Goal: Communication & Community: Answer question/provide support

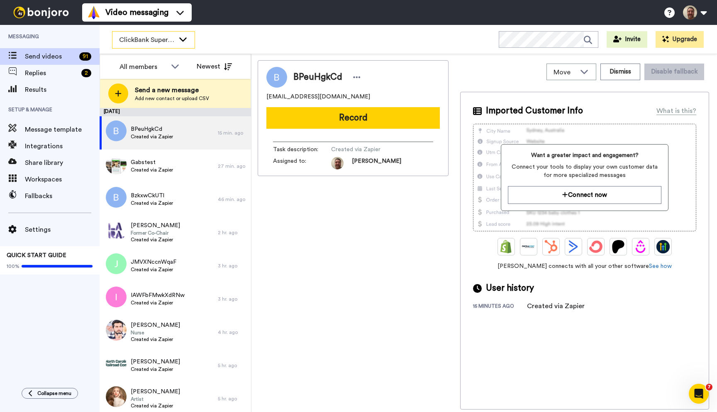
click at [169, 34] on div "ClickBank Super Funnel Webinar Registrants" at bounding box center [153, 40] width 82 height 17
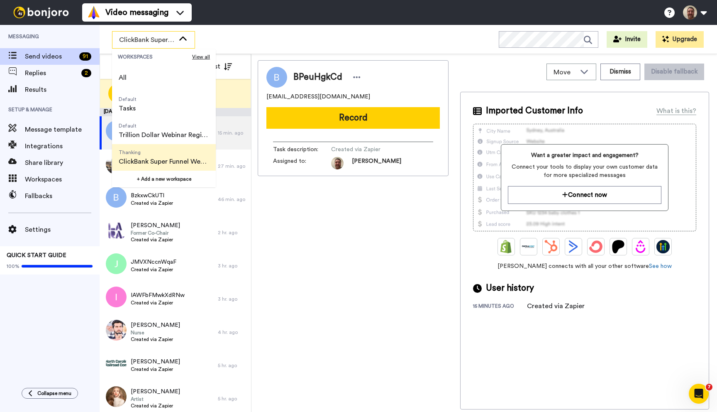
click at [315, 236] on div "BPeuHgkCd boothfly@gmail.com Record Task description : Created via Zapier Assig…" at bounding box center [353, 234] width 191 height 349
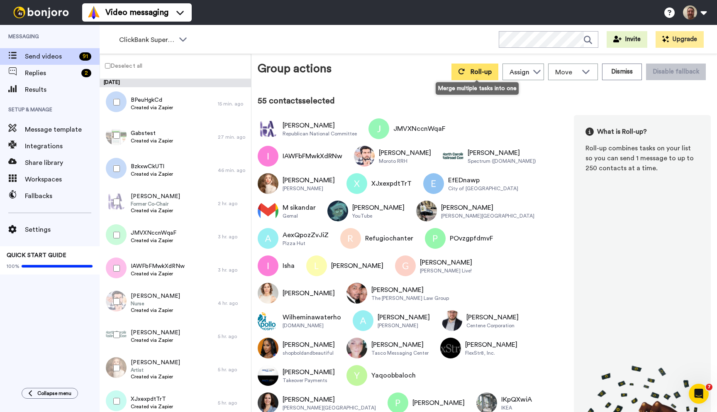
click at [471, 73] on button "Roll-up" at bounding box center [474, 71] width 47 height 17
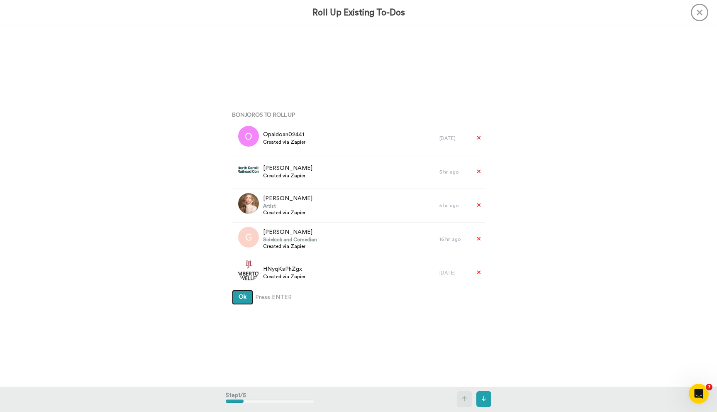
click at [232, 290] on button "Ok" at bounding box center [242, 297] width 21 height 15
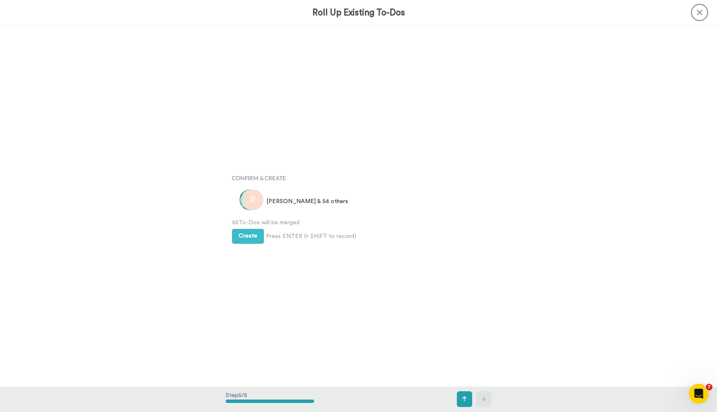
scroll to position [1443, 0]
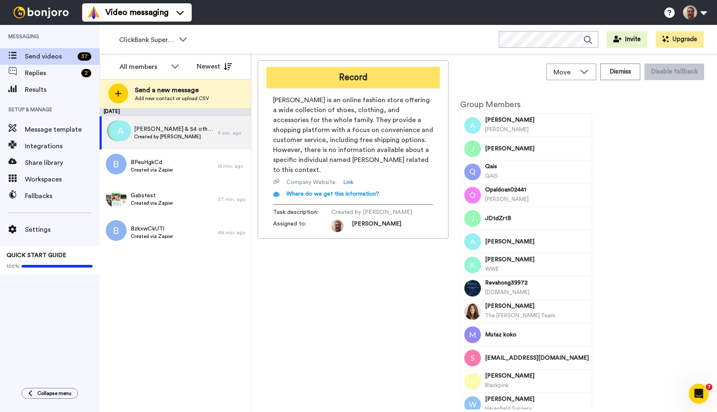
click at [337, 76] on button "Record" at bounding box center [352, 78] width 173 height 22
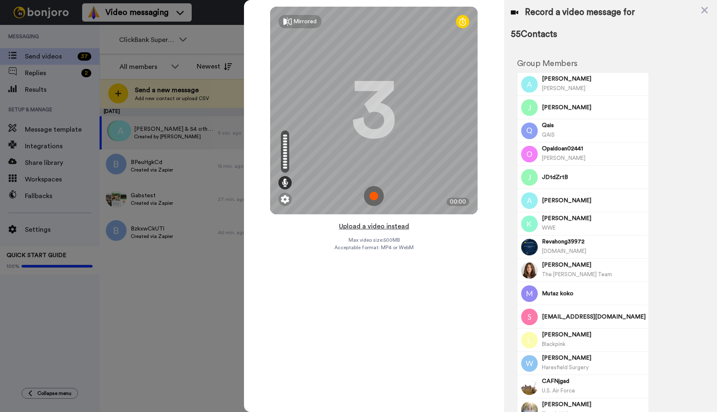
click at [380, 226] on button "Upload a video instead" at bounding box center [374, 226] width 75 height 11
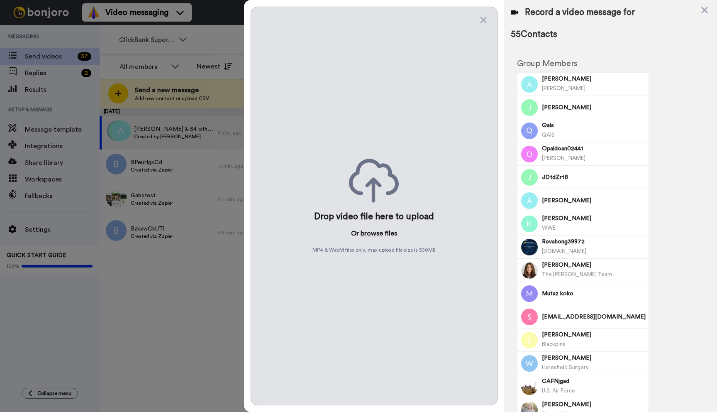
click at [375, 234] on button "browse" at bounding box center [372, 233] width 22 height 10
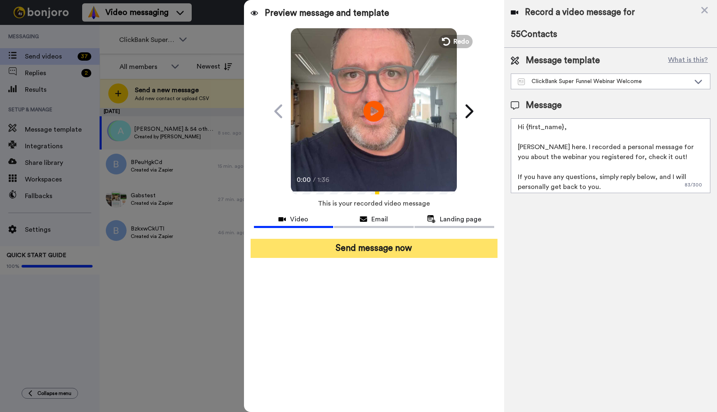
click at [373, 239] on button "Send message now" at bounding box center [374, 248] width 247 height 19
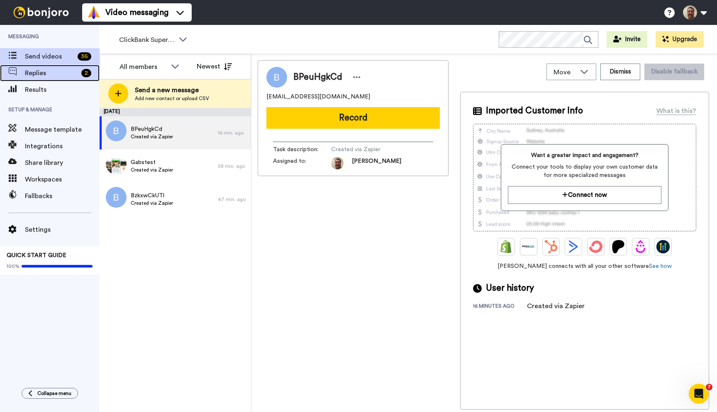
click at [61, 71] on span "Replies" at bounding box center [51, 73] width 53 height 10
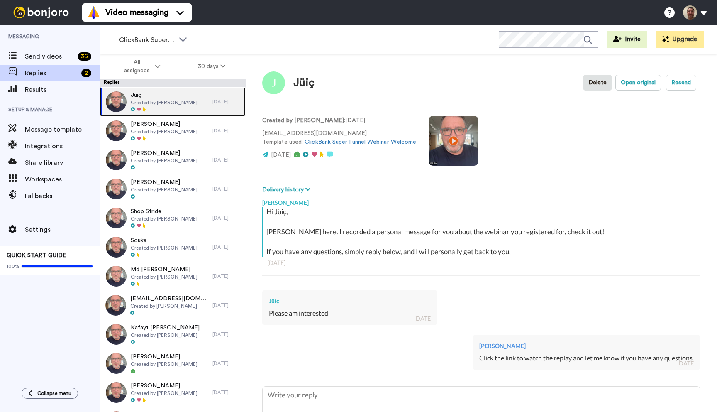
click at [184, 94] on span "Jüiç" at bounding box center [164, 95] width 67 height 8
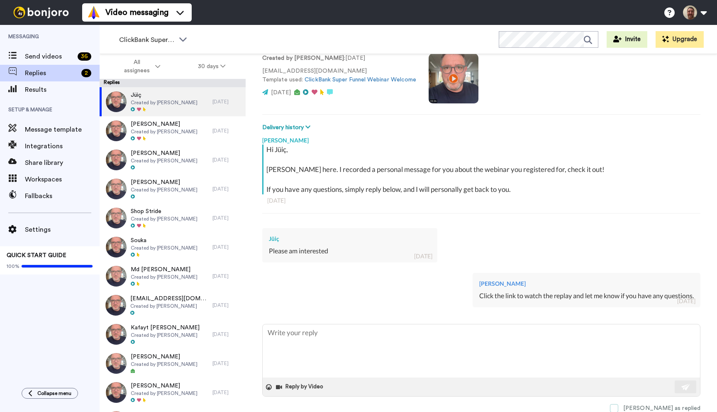
click at [618, 407] on span at bounding box center [614, 408] width 8 height 8
click at [206, 97] on div "Jüiç Created by John Thornhill" at bounding box center [156, 101] width 113 height 29
click at [185, 39] on icon at bounding box center [183, 39] width 10 height 8
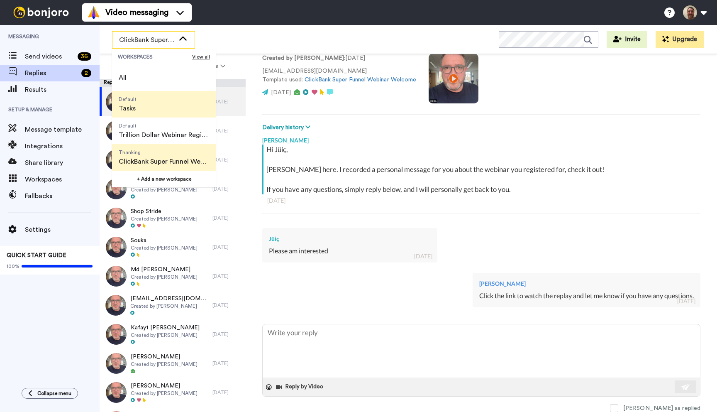
scroll to position [53, 0]
click at [149, 155] on span "Thanking" at bounding box center [146, 152] width 55 height 7
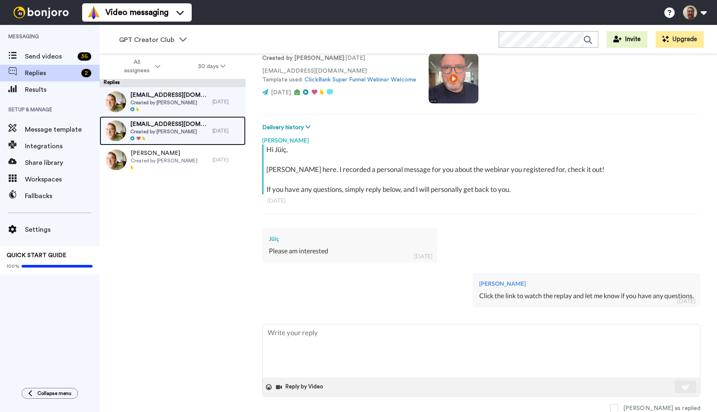
click at [169, 129] on span "Created by John Thornhill" at bounding box center [169, 131] width 78 height 7
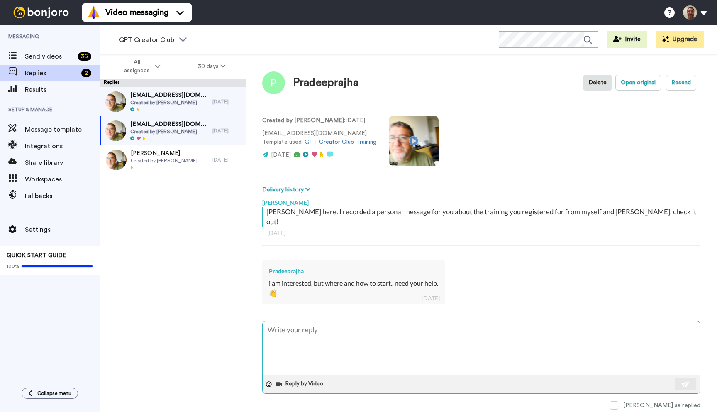
click at [326, 329] on textarea at bounding box center [481, 347] width 437 height 53
type textarea "x"
type textarea "Y"
type textarea "x"
type textarea "Yo"
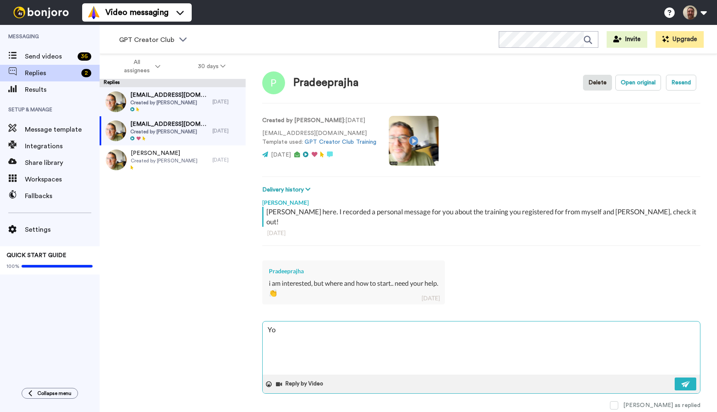
type textarea "x"
type textarea "You"
type textarea "x"
type textarea "You"
type textarea "x"
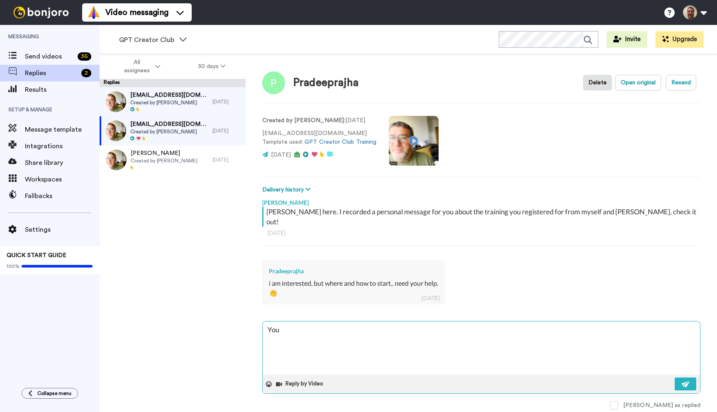
type textarea "You c"
type textarea "x"
type textarea "You ca"
type textarea "x"
type textarea "You can"
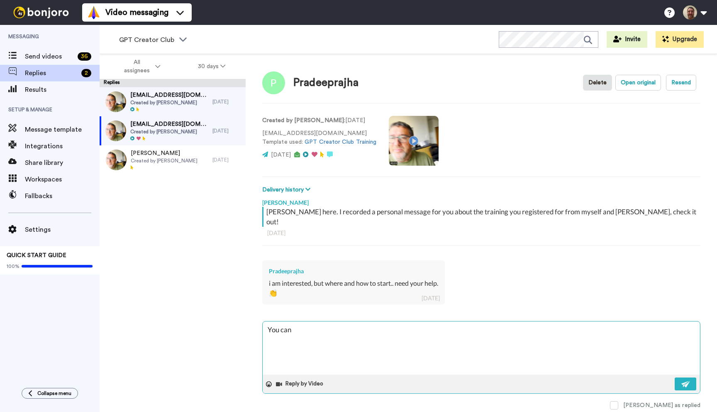
type textarea "x"
type textarea "You can"
type textarea "x"
type textarea "You can g"
type textarea "x"
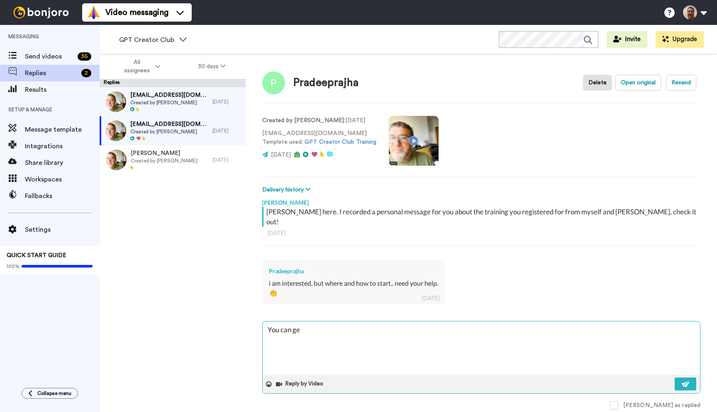
type textarea "You can get"
type textarea "x"
type textarea "You can get"
type textarea "x"
type textarea "You can get s"
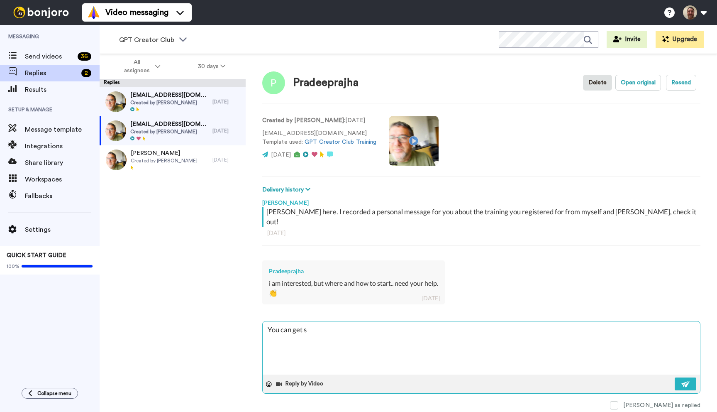
type textarea "x"
type textarea "You can get sta"
type textarea "x"
type textarea "You can get star"
type textarea "x"
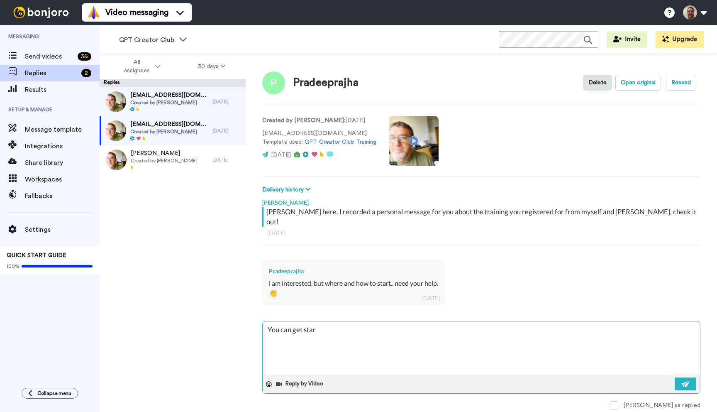
type textarea "You can get start"
type textarea "x"
type textarea "You can get starte"
type textarea "x"
type textarea "You can get started"
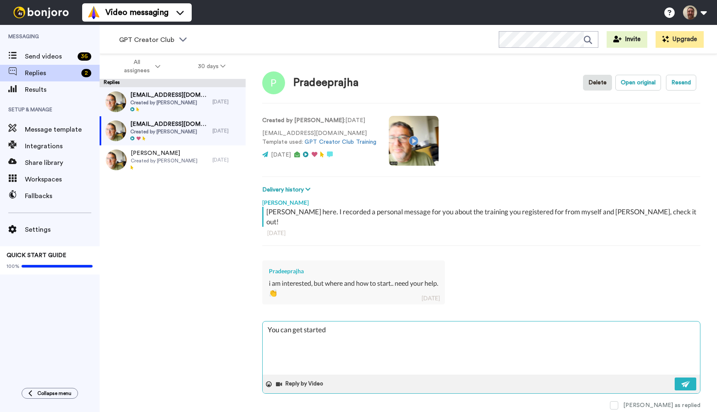
type textarea "x"
type textarea "You can get started"
type textarea "x"
type textarea "You can get started h"
type textarea "x"
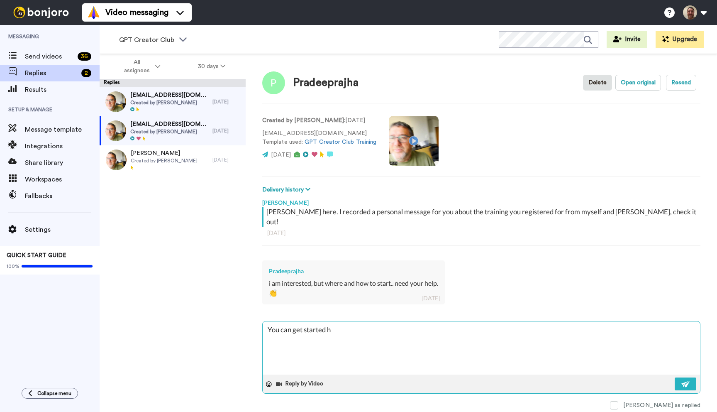
type textarea "You can get started he"
type textarea "x"
type textarea "You can get started her"
type textarea "x"
type textarea "You can get started here"
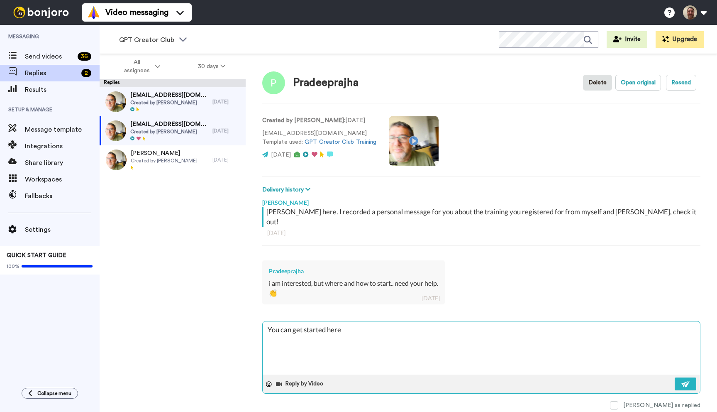
type textarea "x"
type textarea "You can get started here:"
type textarea "x"
type textarea "You can get started here:"
type textarea "x"
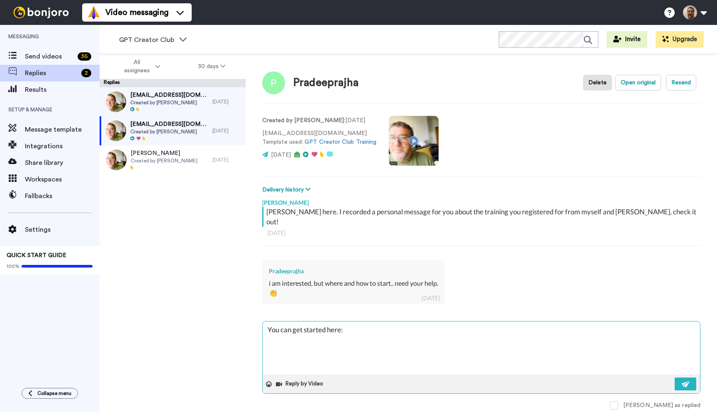
type textarea "You can get started here:"
paste textarea "https://gptcreatorclub.com/access/"
type textarea "x"
type textarea "You can get started here: https://gptcreatorclub.com/access/"
type textarea "x"
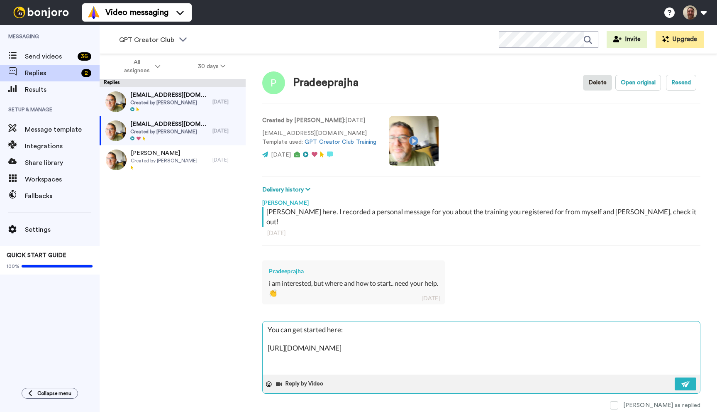
type textarea "You can get started here: https://gptcreatorclub.com/access/"
type textarea "x"
type textarea "You can get started here: https://gptcreatorclub.com/access/"
type textarea "x"
type textarea "You can get started here: https://gptcreatorclub.com/access/ L"
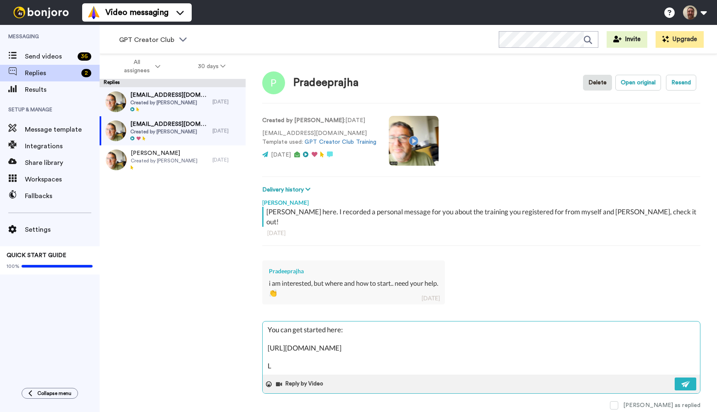
type textarea "x"
type textarea "You can get started here: https://gptcreatorclub.com/access/ Le"
type textarea "x"
type textarea "You can get started here: https://gptcreatorclub.com/access/ Let"
type textarea "x"
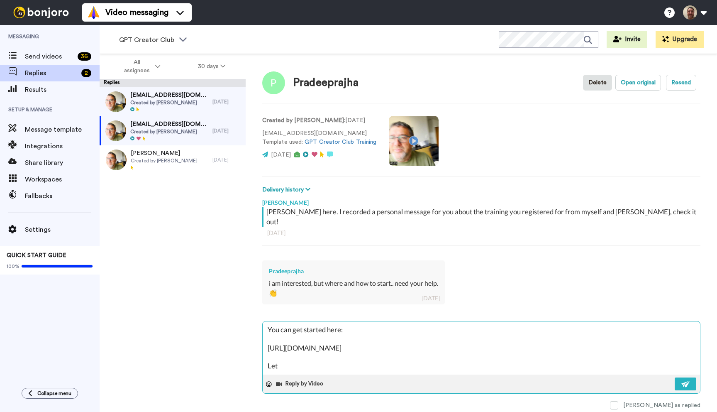
type textarea "You can get started here: https://gptcreatorclub.com/access/ Let"
type textarea "x"
type textarea "You can get started here: https://gptcreatorclub.com/access/ Let m"
type textarea "x"
type textarea "You can get started here: https://gptcreatorclub.com/access/ Let me"
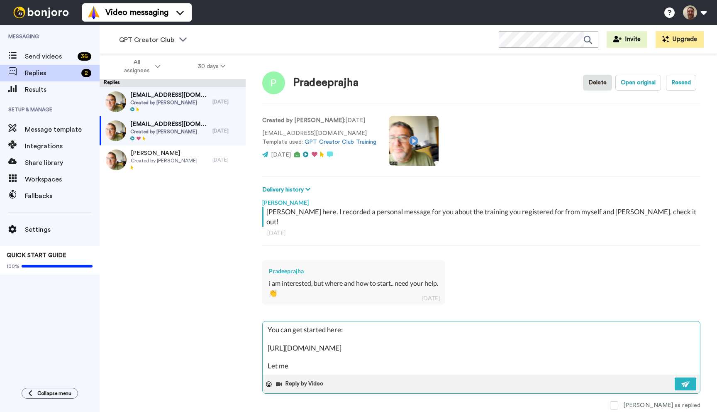
type textarea "x"
type textarea "You can get started here: https://gptcreatorclub.com/access/ Let me"
type textarea "x"
type textarea "You can get started here: https://gptcreatorclub.com/access/ Let me k"
type textarea "x"
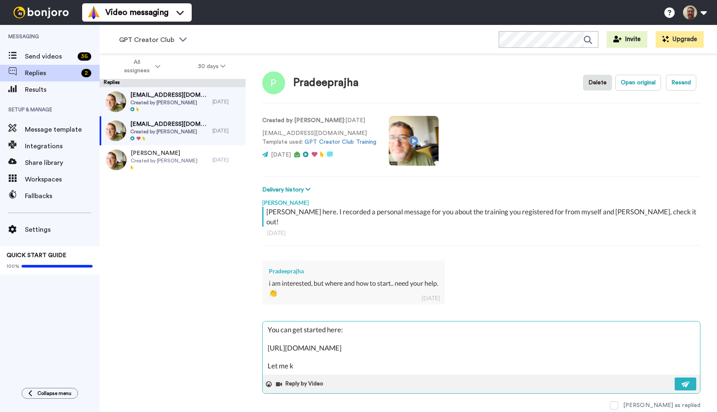
type textarea "You can get started here: https://gptcreatorclub.com/access/ Let me kn"
type textarea "x"
type textarea "You can get started here: https://gptcreatorclub.com/access/ Let me kno"
type textarea "x"
type textarea "You can get started here: https://gptcreatorclub.com/access/ Let me know"
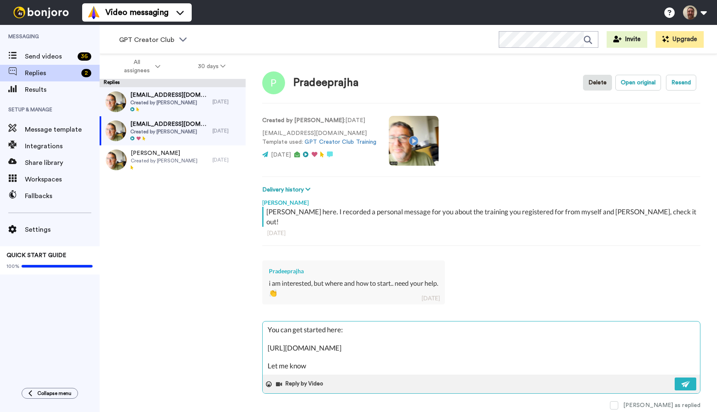
type textarea "x"
type textarea "You can get started here: https://gptcreatorclub.com/access/ Let me know"
type textarea "x"
type textarea "You can get started here: https://gptcreatorclub.com/access/ Let me know i"
type textarea "x"
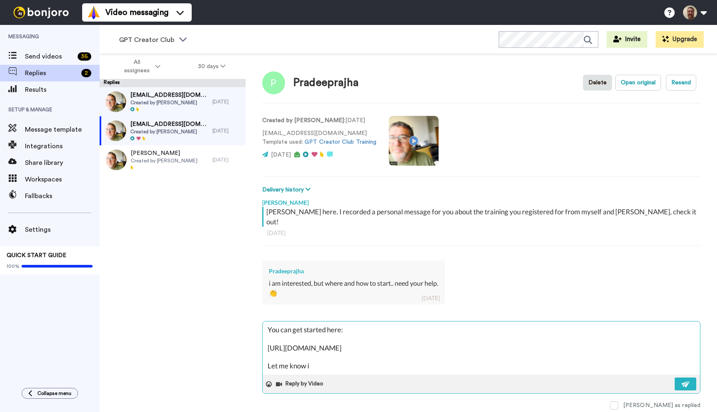
type textarea "You can get started here: https://gptcreatorclub.com/access/ Let me know if"
type textarea "x"
type textarea "You can get started here: https://gptcreatorclub.com/access/ Let me know if"
type textarea "x"
type textarea "You can get started here: https://gptcreatorclub.com/access/ Let me know if y"
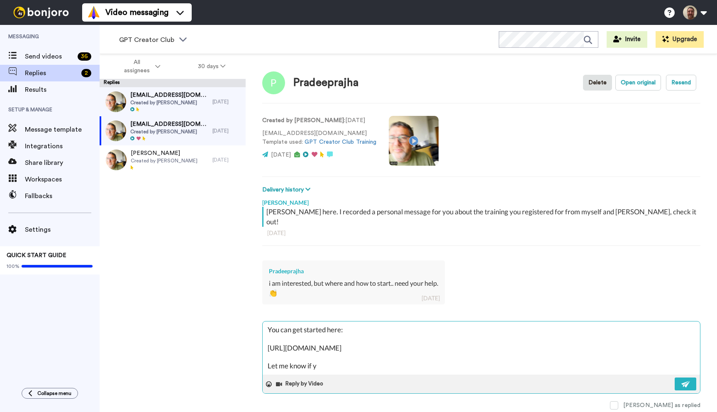
type textarea "x"
type textarea "You can get started here: https://gptcreatorclub.com/access/ Let me know if yo"
type textarea "x"
type textarea "You can get started here: https://gptcreatorclub.com/access/ Let me know if you"
type textarea "x"
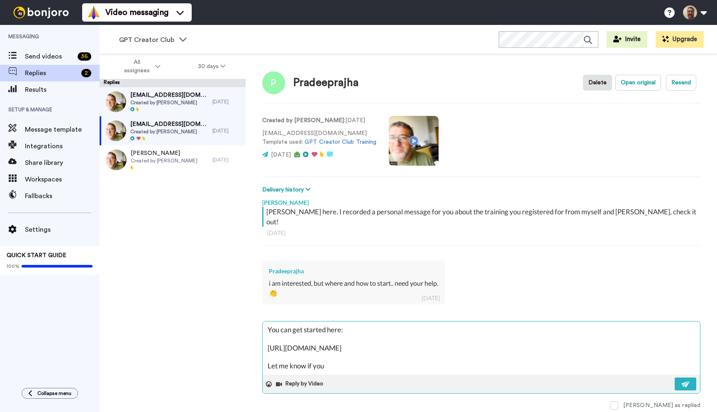
type textarea "You can get started here: https://gptcreatorclub.com/access/ Let me know if you"
type textarea "x"
type textarea "You can get started here: https://gptcreatorclub.com/access/ Let me know if you…"
type textarea "x"
type textarea "You can get started here: https://gptcreatorclub.com/access/ Let me know if you…"
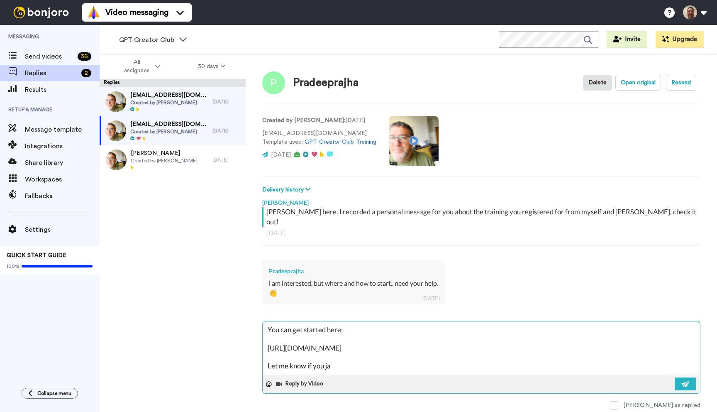
type textarea "x"
type textarea "You can get started here: https://gptcreatorclub.com/access/ Let me know if you…"
type textarea "x"
type textarea "You can get started here: https://gptcreatorclub.com/access/ Let me know if you…"
type textarea "x"
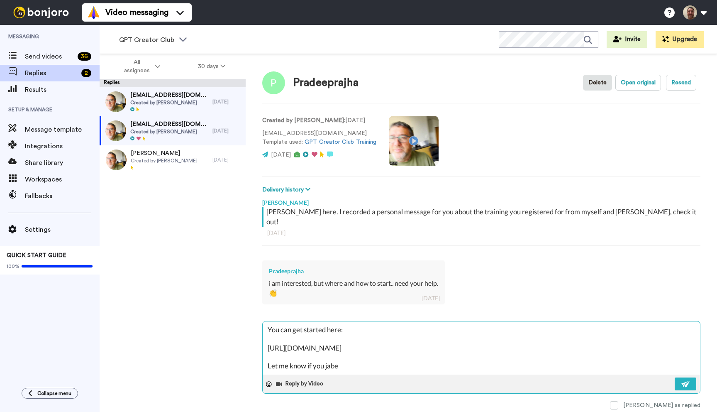
type textarea "You can get started here: https://gptcreatorclub.com/access/ Let me know if you…"
type textarea "x"
type textarea "You can get started here: https://gptcreatorclub.com/access/ Let me know if you…"
type textarea "x"
type textarea "You can get started here: https://gptcreatorclub.com/access/ Let me know if you…"
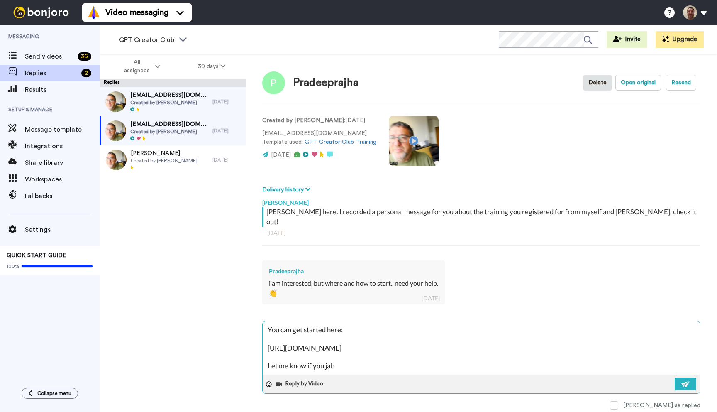
type textarea "x"
type textarea "You can get started here: https://gptcreatorclub.com/access/ Let me know if you…"
type textarea "x"
type textarea "You can get started here: https://gptcreatorclub.com/access/ Let me know if you…"
type textarea "x"
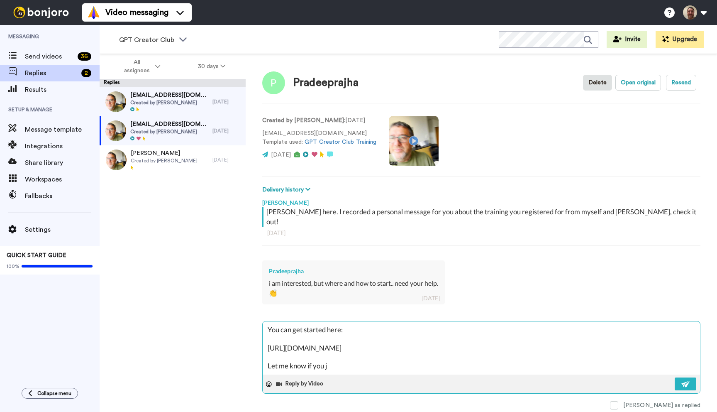
type textarea "You can get started here: https://gptcreatorclub.com/access/ Let me know if you"
type textarea "x"
type textarea "You can get started here: https://gptcreatorclub.com/access/ Let me know if you…"
type textarea "x"
type textarea "You can get started here: https://gptcreatorclub.com/access/ Let me know if you…"
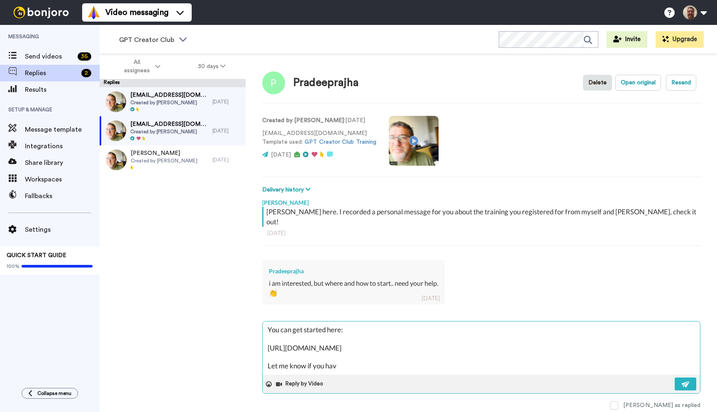
type textarea "x"
type textarea "You can get started here: https://gptcreatorclub.com/access/ Let me know if you…"
type textarea "x"
type textarea "You can get started here: https://gptcreatorclub.com/access/ Let me know if you…"
type textarea "x"
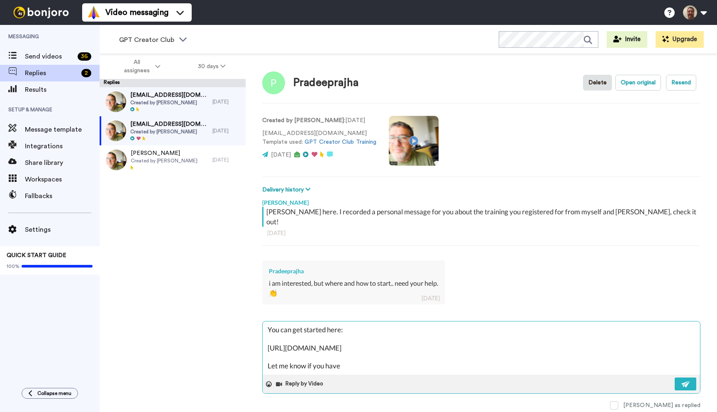
type textarea "You can get started here: https://gptcreatorclub.com/access/ Let me know if you…"
type textarea "x"
type textarea "You can get started here: https://gptcreatorclub.com/access/ Let me know if you…"
type textarea "x"
type textarea "You can get started here: https://gptcreatorclub.com/access/ Let me know if you…"
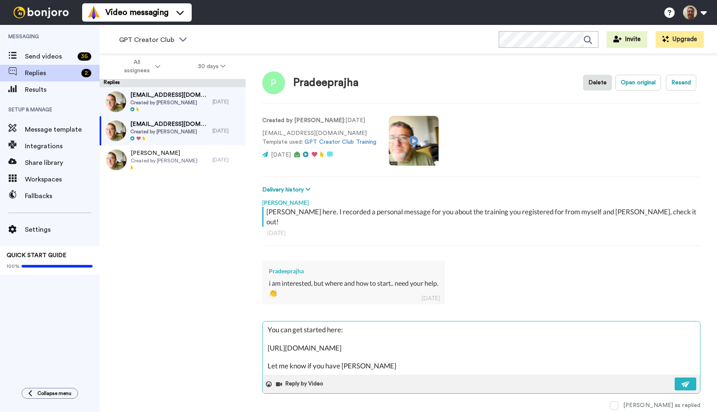
type textarea "x"
type textarea "You can get started here: https://gptcreatorclub.com/access/ Let me know if you…"
type textarea "x"
type textarea "You can get started here: https://gptcreatorclub.com/access/ Let me know if you…"
type textarea "x"
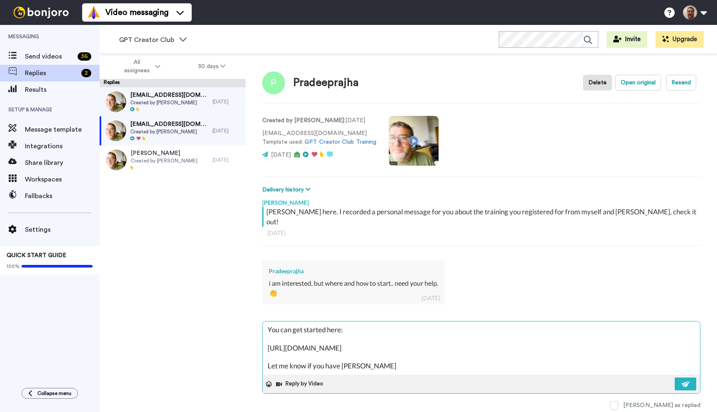
type textarea "You can get started here: https://gptcreatorclub.com/access/ Let me know if you…"
type textarea "x"
type textarea "You can get started here: https://gptcreatorclub.com/access/ Let me know if you…"
type textarea "x"
type textarea "You can get started here: https://gptcreatorclub.com/access/ Let me know if you…"
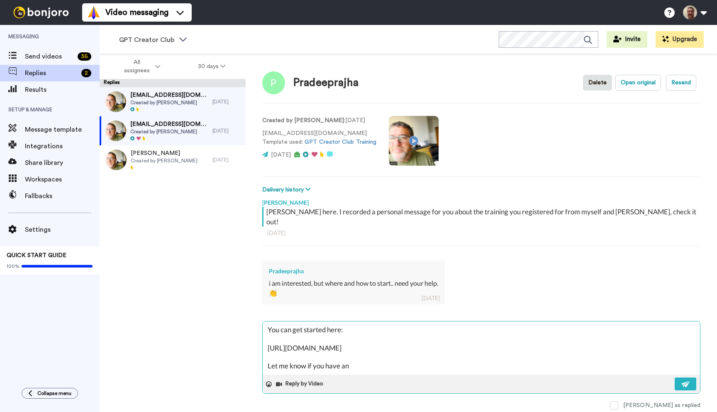
type textarea "x"
type textarea "You can get started here: https://gptcreatorclub.com/access/ Let me know if you…"
type textarea "x"
type textarea "You can get started here: https://gptcreatorclub.com/access/ Let me know if you…"
type textarea "x"
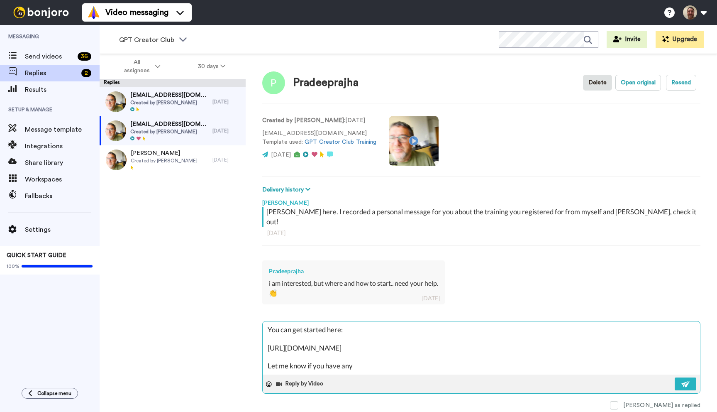
type textarea "You can get started here: https://gptcreatorclub.com/access/ Let me know if you…"
type textarea "x"
type textarea "You can get started here: https://gptcreatorclub.com/access/ Let me know if you…"
type textarea "x"
type textarea "You can get started here: https://gptcreatorclub.com/access/ Let me know if you…"
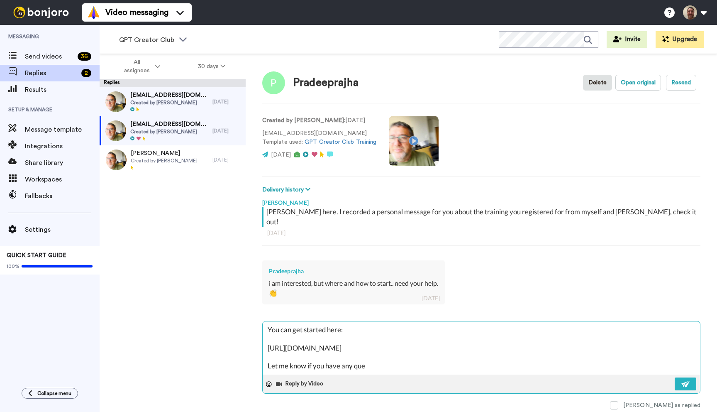
type textarea "x"
type textarea "You can get started here: https://gptcreatorclub.com/access/ Let me know if you…"
type textarea "x"
type textarea "You can get started here: https://gptcreatorclub.com/access/ Let me know if you…"
type textarea "x"
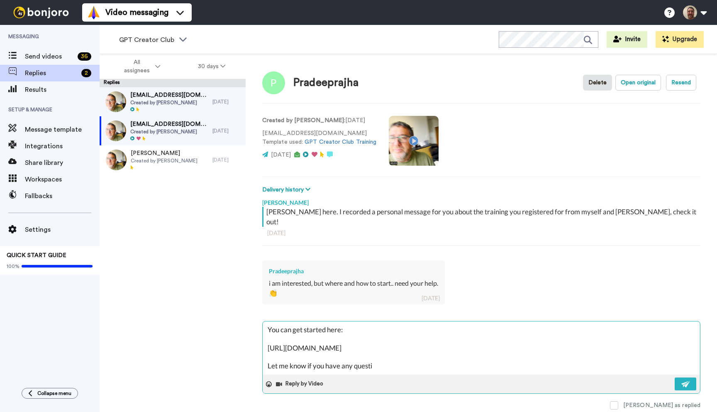
type textarea "You can get started here: https://gptcreatorclub.com/access/ Let me know if you…"
type textarea "x"
type textarea "You can get started here: https://gptcreatorclub.com/access/ Let me know if you…"
type textarea "x"
type textarea "You can get started here: https://gptcreatorclub.com/access/ Let me know if you…"
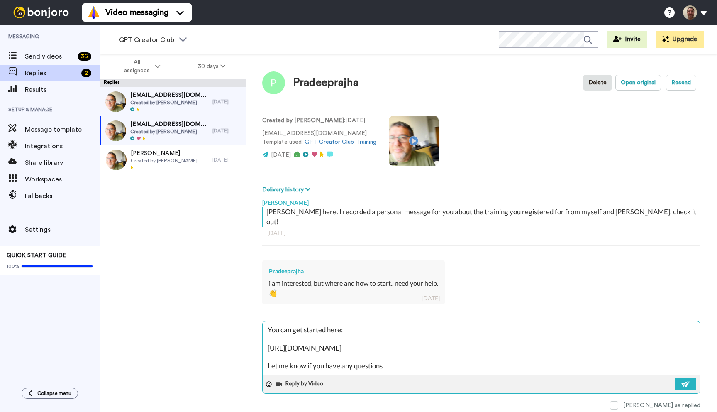
type textarea "x"
type textarea "You can get started here: https://gptcreatorclub.com/access/ Let me know if you…"
type textarea "x"
type textarea "You can get started here: https://gptcreatorclub.com/access/ Let me know if you…"
type textarea "x"
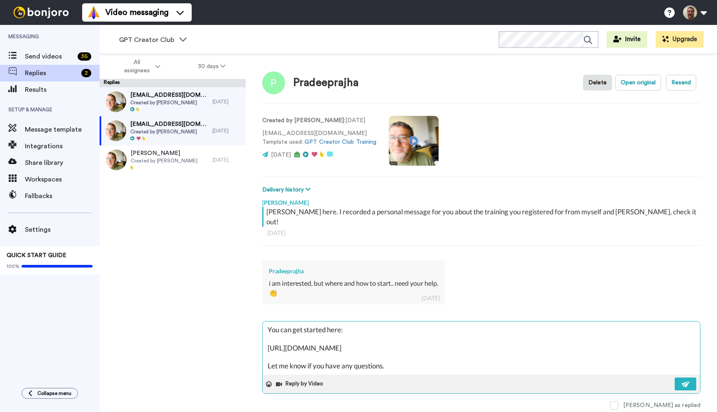
type textarea "You can get started here: https://gptcreatorclub.com/access/ Let me know if you…"
type textarea "x"
type textarea "You can get started here: https://gptcreatorclub.com/access/ Let me know if you…"
type textarea "x"
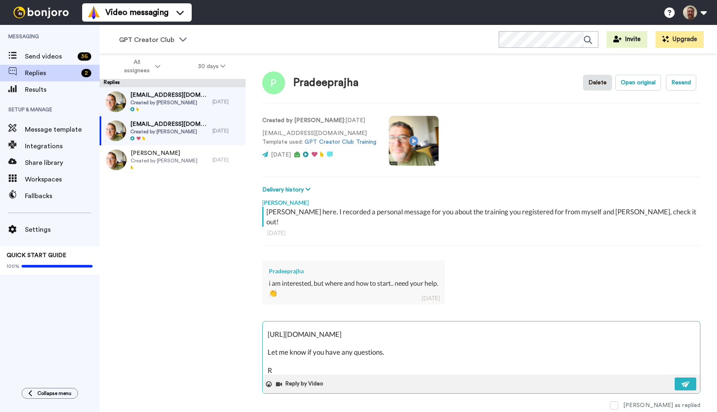
type textarea "You can get started here: https://gptcreatorclub.com/access/ Let me know if you…"
type textarea "x"
type textarea "You can get started here: https://gptcreatorclub.com/access/ Let me know if you…"
type textarea "x"
type textarea "You can get started here: https://gptcreatorclub.com/access/ Let me know if you…"
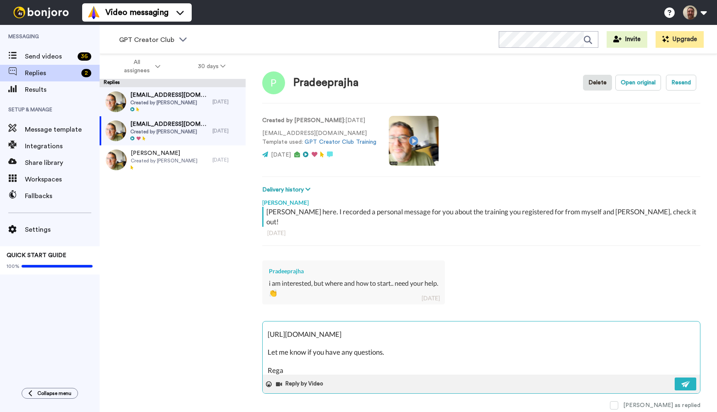
type textarea "x"
type textarea "You can get started here: https://gptcreatorclub.com/access/ Let me know if you…"
type textarea "x"
type textarea "You can get started here: https://gptcreatorclub.com/access/ Let me know if you…"
type textarea "x"
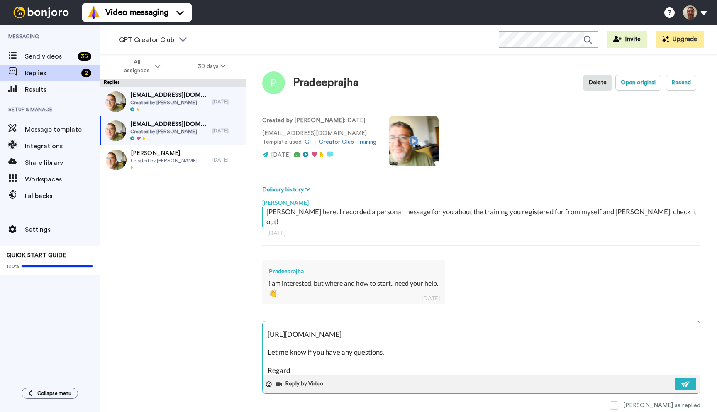
type textarea "You can get started here: https://gptcreatorclub.com/access/ Let me know if you…"
type textarea "x"
type textarea "You can get started here: https://gptcreatorclub.com/access/ Let me know if you…"
type textarea "x"
type textarea "You can get started here: https://gptcreatorclub.com/access/ Let me know if you…"
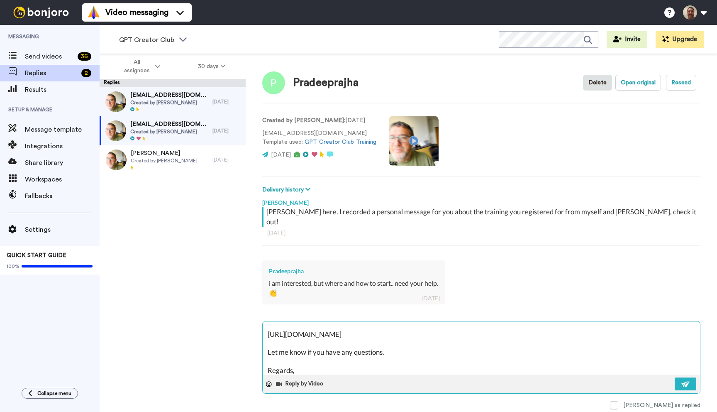
scroll to position [32, 0]
type textarea "x"
type textarea "You can get started here: https://gptcreatorclub.com/access/ Let me know if you…"
type textarea "x"
type textarea "You can get started here: https://gptcreatorclub.com/access/ Let me know if you…"
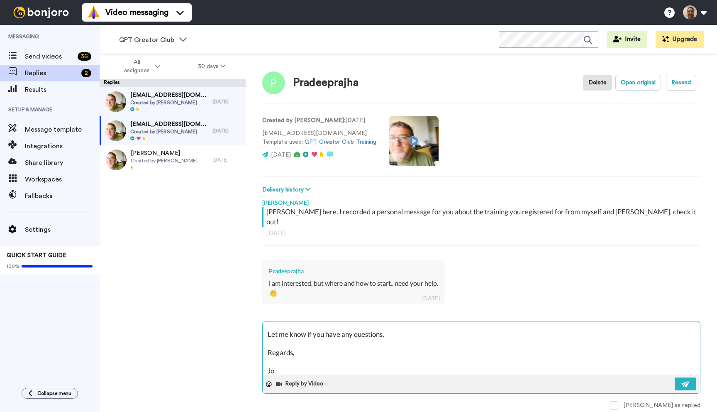
type textarea "x"
type textarea "You can get started here: https://gptcreatorclub.com/access/ Let me know if you…"
type textarea "x"
type textarea "You can get started here: https://gptcreatorclub.com/access/ Let me know if you…"
click at [685, 377] on button at bounding box center [686, 383] width 22 height 13
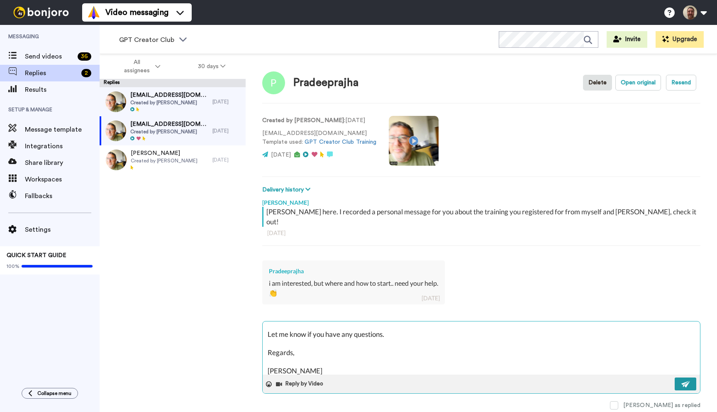
type textarea "x"
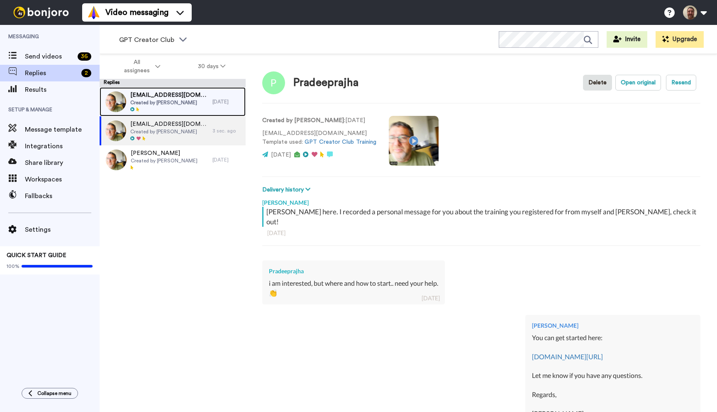
click at [199, 102] on div "ambaig50@gmail.com Created by John Thornhill" at bounding box center [156, 101] width 113 height 29
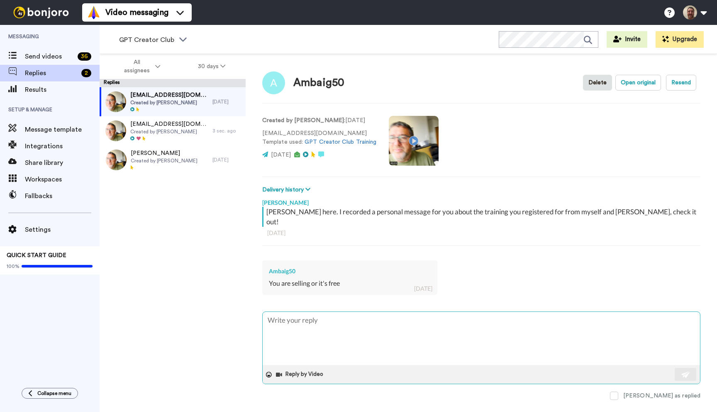
click at [335, 312] on textarea at bounding box center [481, 338] width 437 height 53
type textarea "x"
type textarea "W"
type textarea "x"
type textarea "We"
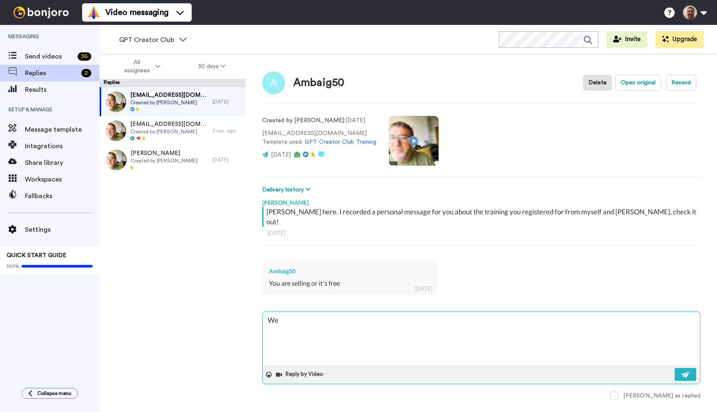
type textarea "x"
type textarea "We a"
type textarea "x"
type textarea "We ar"
click at [298, 312] on textarea "We are awlays selling but the training is free. https://gptcreatorclub.com/acce…" at bounding box center [481, 338] width 437 height 53
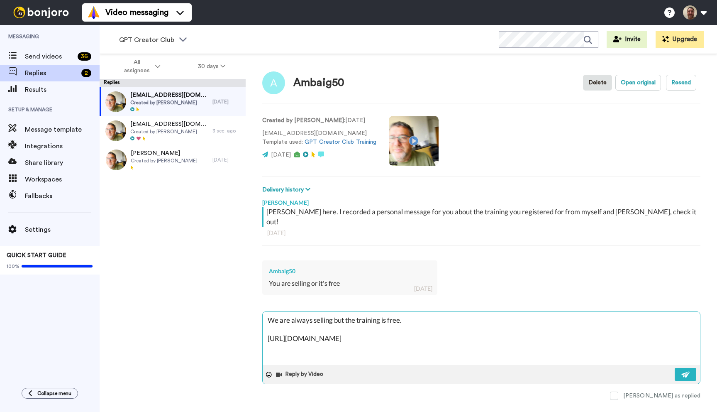
click at [386, 328] on textarea "We are always selling but the training is free. https://gptcreatorclub.com/acce…" at bounding box center [481, 338] width 437 height 53
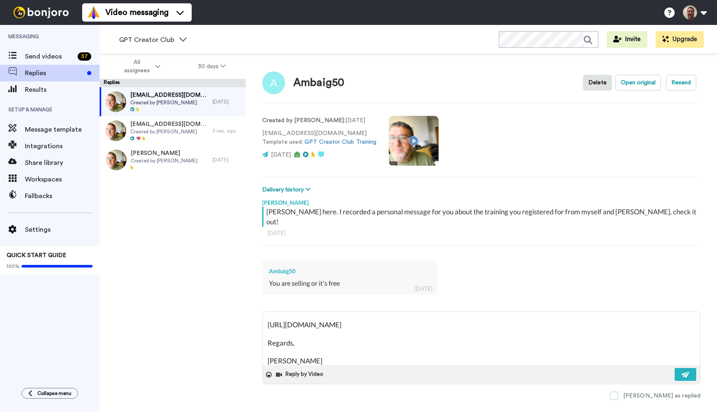
click at [618, 391] on span at bounding box center [614, 395] width 8 height 8
click at [681, 368] on button at bounding box center [686, 374] width 22 height 13
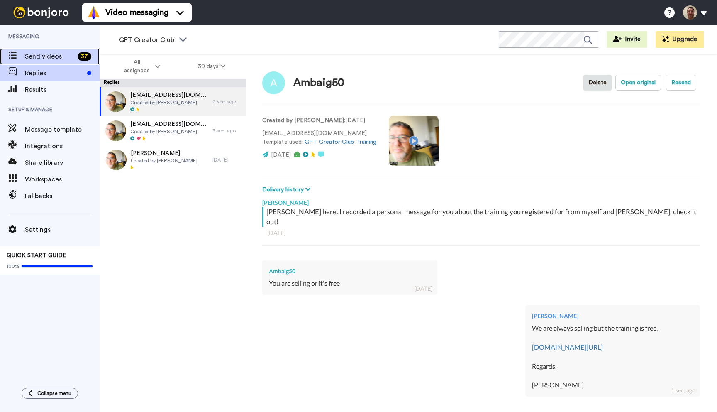
click at [41, 59] on span "Send videos" at bounding box center [49, 56] width 49 height 10
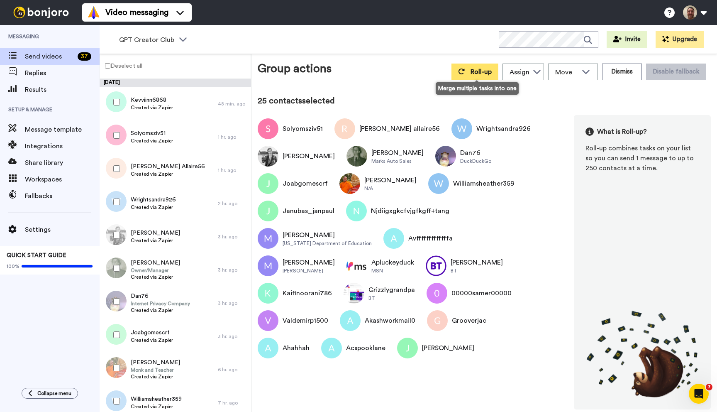
click at [478, 72] on span "Roll-up" at bounding box center [481, 71] width 21 height 7
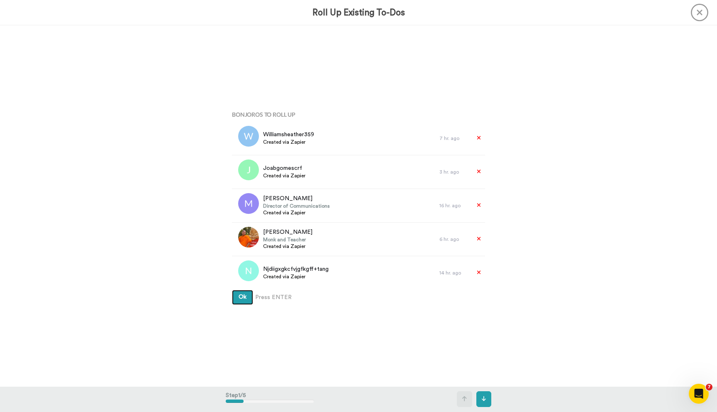
click at [232, 290] on button "Ok" at bounding box center [242, 297] width 21 height 15
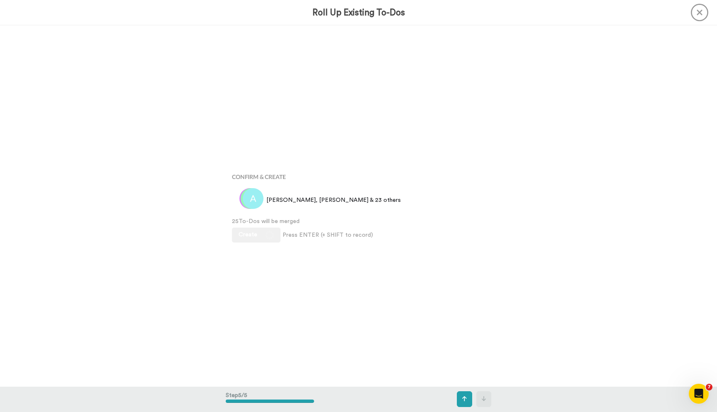
scroll to position [1443, 0]
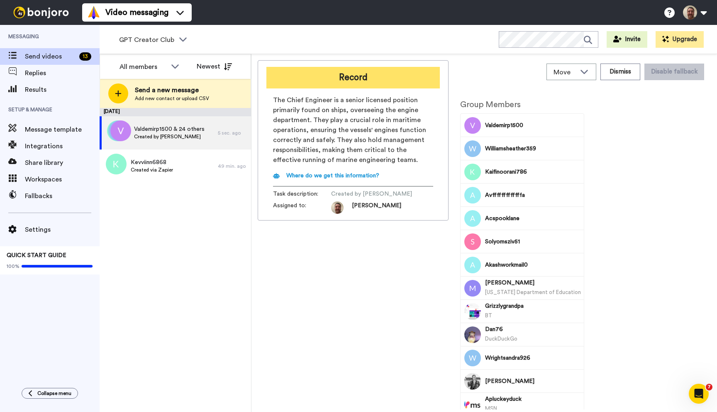
click at [357, 81] on button "Record" at bounding box center [352, 78] width 173 height 22
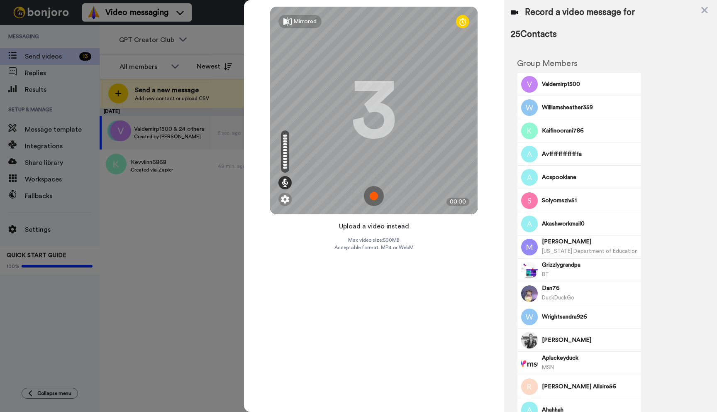
click at [373, 226] on button "Upload a video instead" at bounding box center [374, 226] width 75 height 11
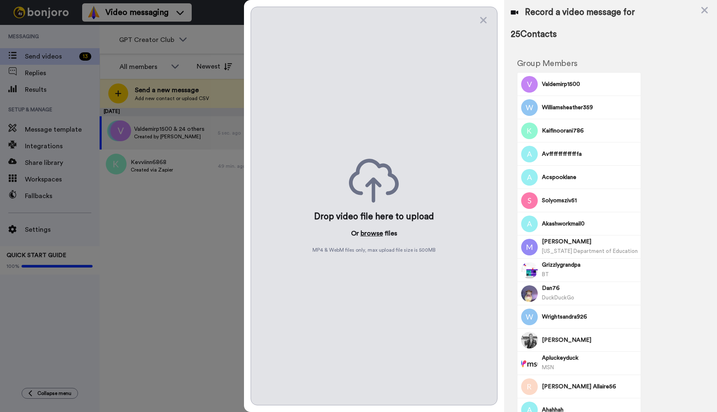
click at [373, 229] on button "browse" at bounding box center [372, 233] width 22 height 10
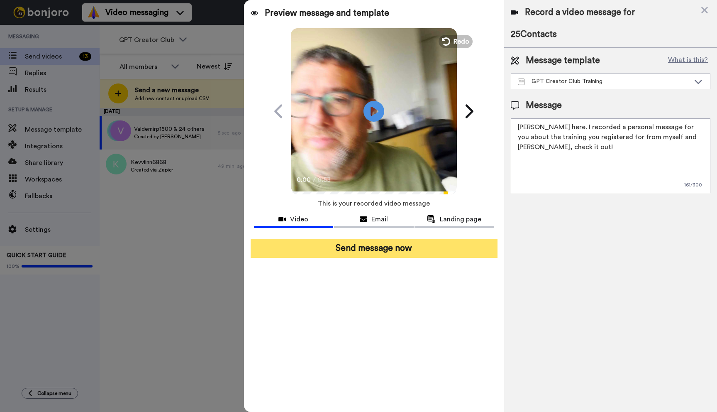
click at [417, 252] on button "Send message now" at bounding box center [374, 248] width 247 height 19
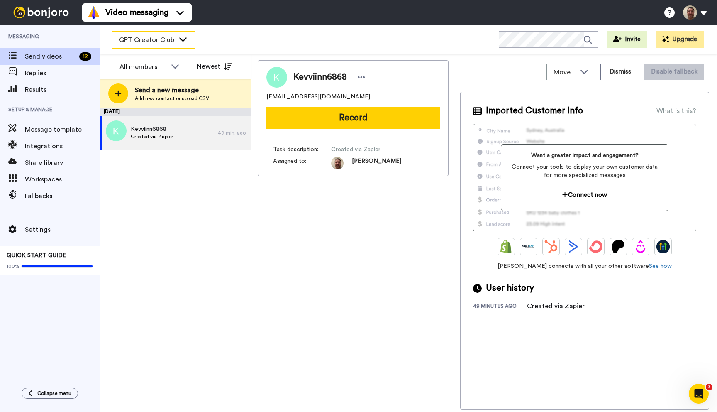
click at [177, 44] on div "GPT Creator Club" at bounding box center [153, 40] width 82 height 17
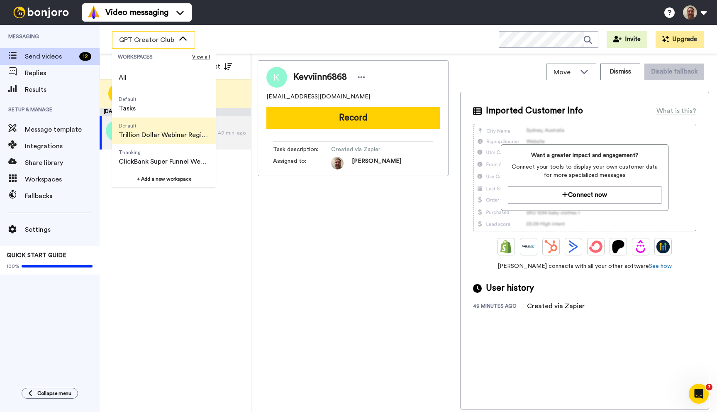
click at [161, 132] on span "Trillion Dollar Webinar Registrants" at bounding box center [164, 135] width 90 height 10
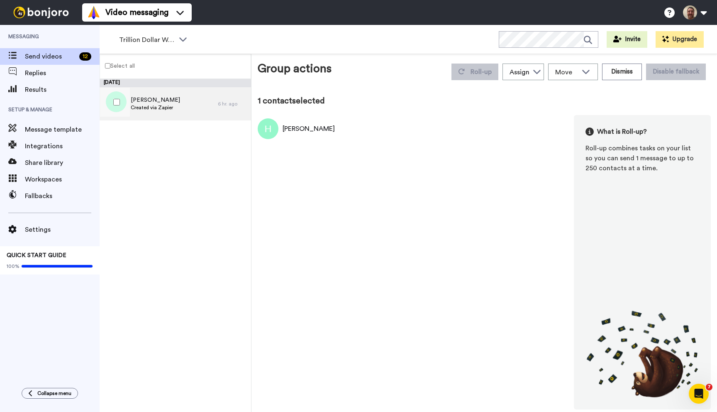
click at [146, 103] on span "Hussam omar" at bounding box center [155, 100] width 49 height 8
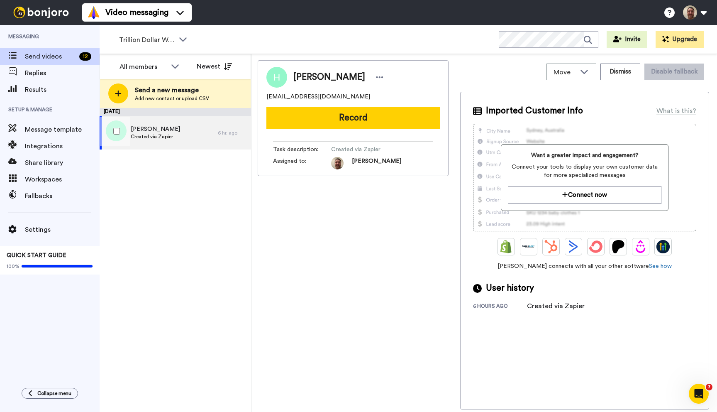
click at [189, 127] on div "Hussam omar Created via Zapier" at bounding box center [159, 132] width 118 height 33
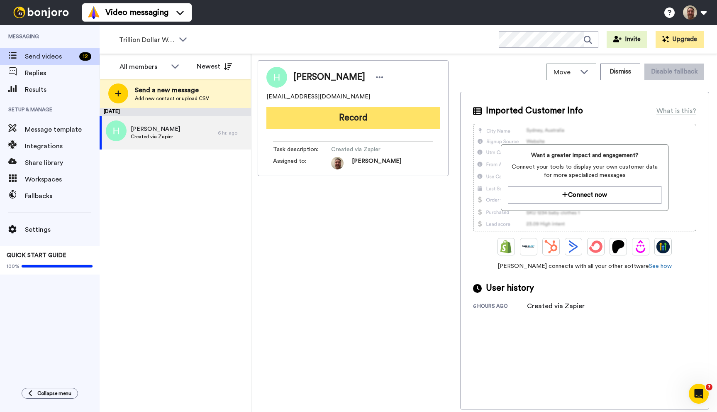
click at [372, 124] on button "Record" at bounding box center [352, 118] width 173 height 22
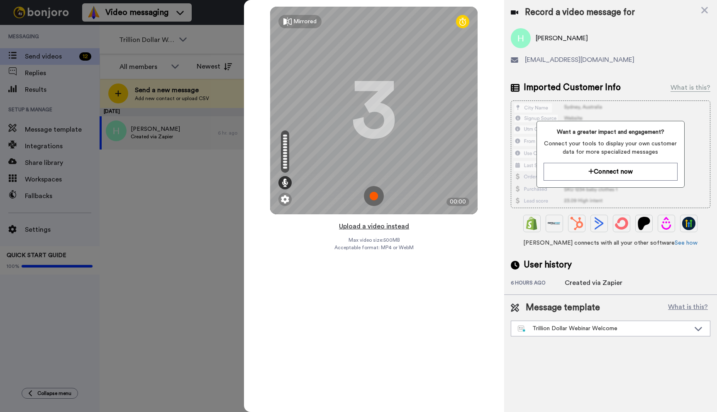
click at [374, 227] on button "Upload a video instead" at bounding box center [374, 226] width 75 height 11
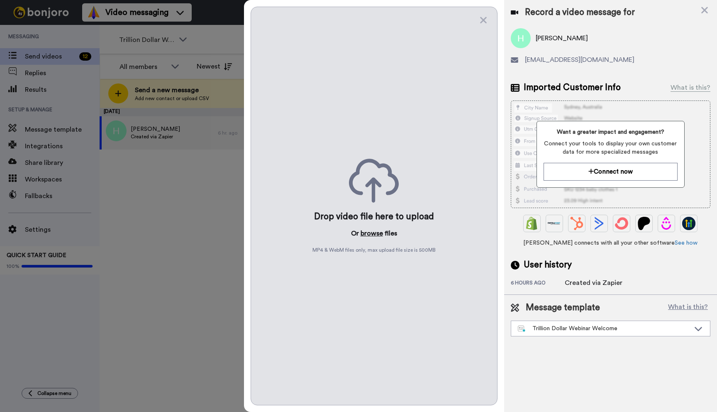
click at [371, 232] on button "browse" at bounding box center [372, 233] width 22 height 10
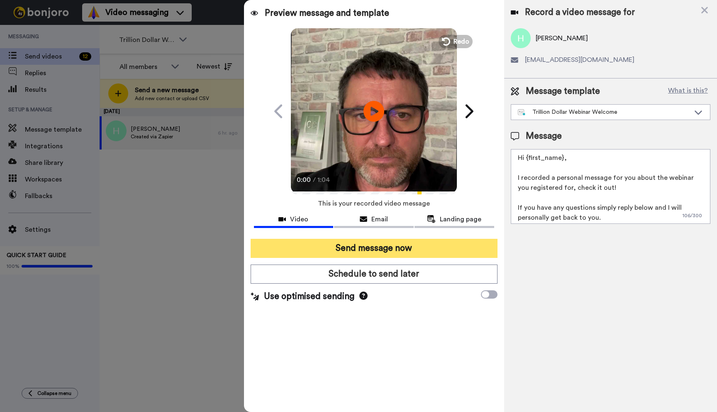
click at [407, 241] on button "Send message now" at bounding box center [374, 248] width 247 height 19
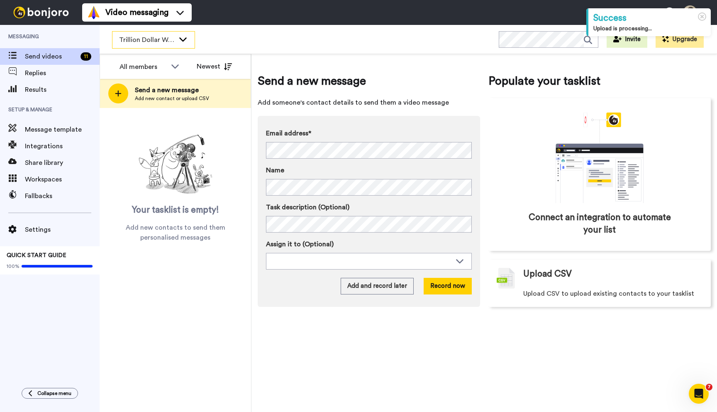
click at [181, 36] on icon at bounding box center [183, 39] width 10 height 8
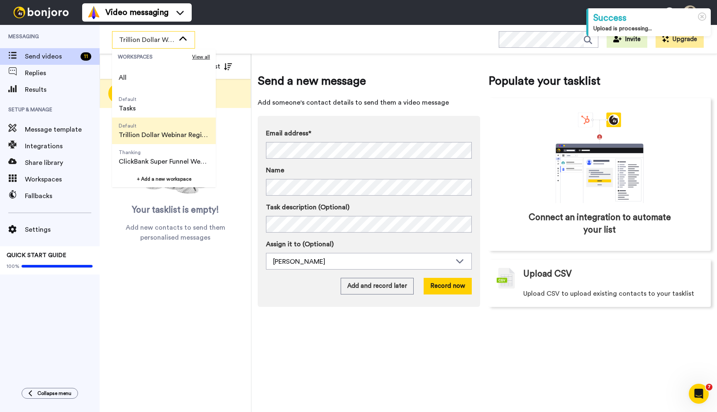
scroll to position [53, 0]
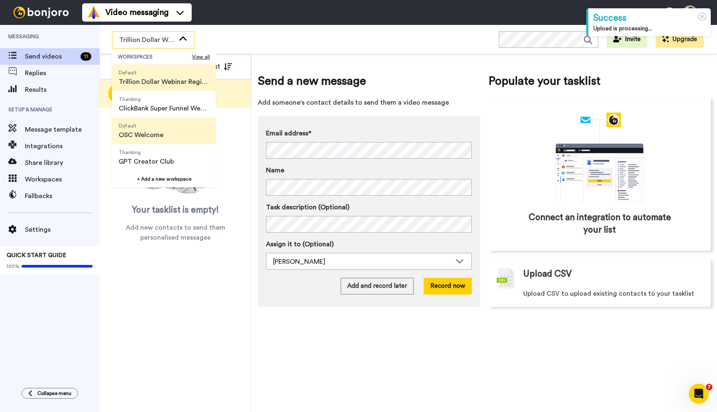
click at [156, 135] on span "OSC Welcome" at bounding box center [141, 135] width 45 height 10
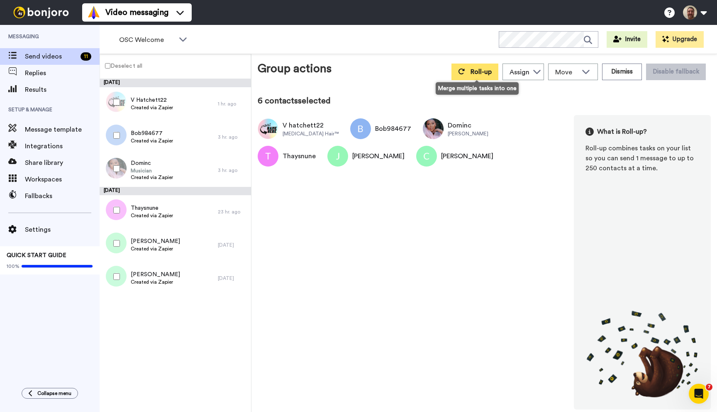
click at [483, 70] on span "Roll-up" at bounding box center [481, 71] width 21 height 7
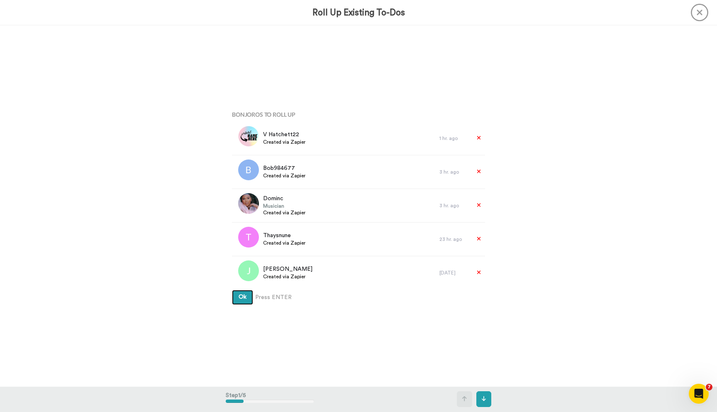
click at [232, 290] on button "Ok" at bounding box center [242, 297] width 21 height 15
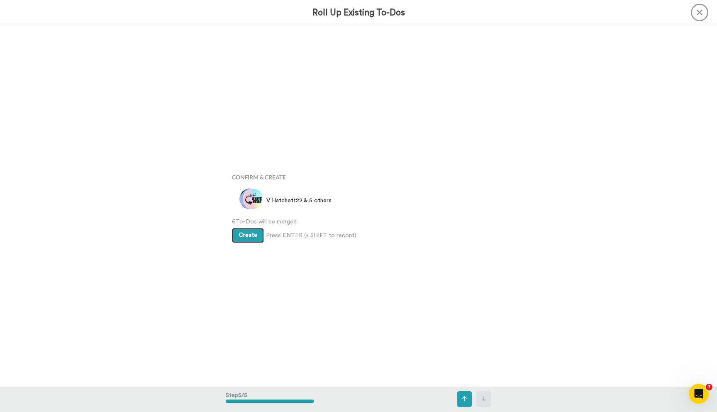
scroll to position [1443, 0]
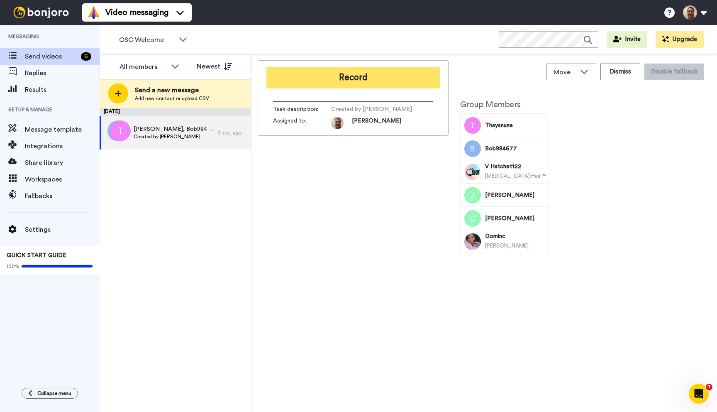
click at [370, 82] on button "Record" at bounding box center [352, 78] width 173 height 22
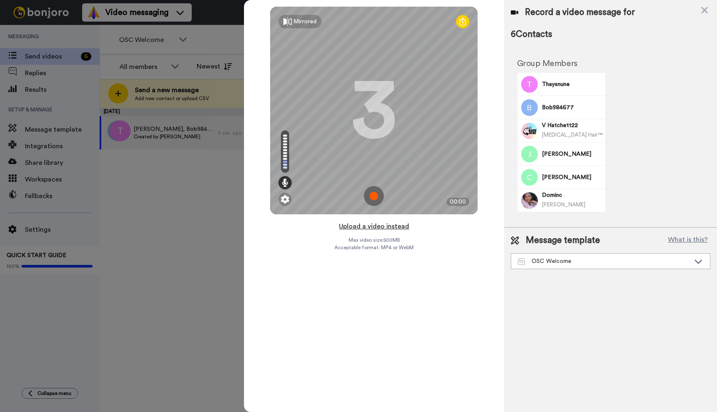
click at [370, 227] on button "Upload a video instead" at bounding box center [374, 226] width 75 height 11
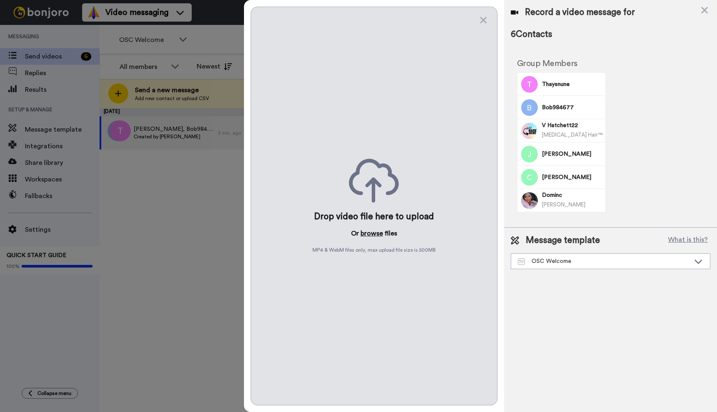
click at [368, 233] on button "browse" at bounding box center [372, 233] width 22 height 10
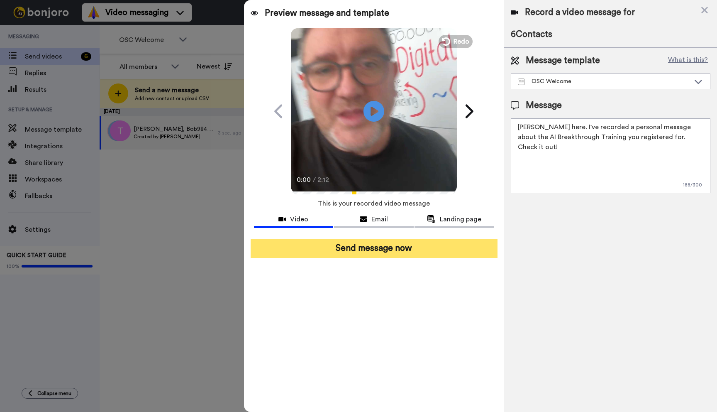
click at [375, 247] on button "Send message now" at bounding box center [374, 248] width 247 height 19
